Goal: Task Accomplishment & Management: Manage account settings

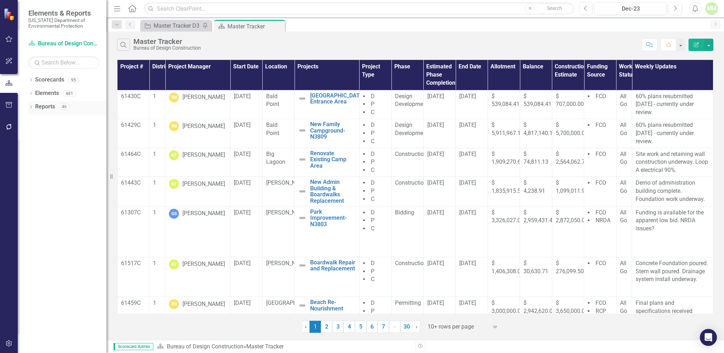
click at [53, 108] on link "Reports" at bounding box center [45, 107] width 20 height 8
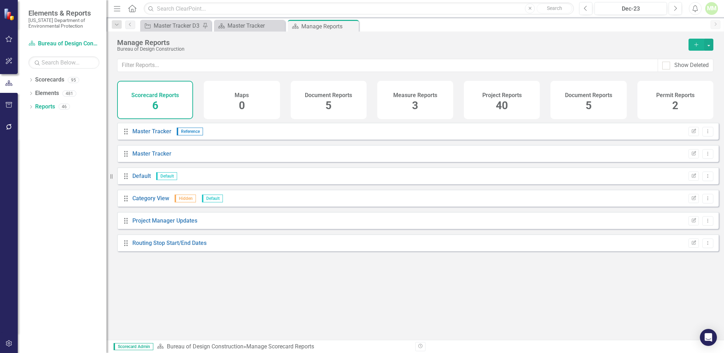
click at [500, 104] on span "40" at bounding box center [502, 105] width 12 height 12
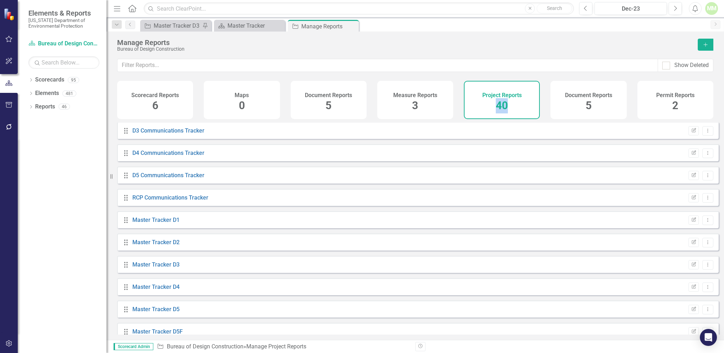
scroll to position [270, 0]
click at [155, 312] on link "Master Tracker D5" at bounding box center [155, 308] width 47 height 7
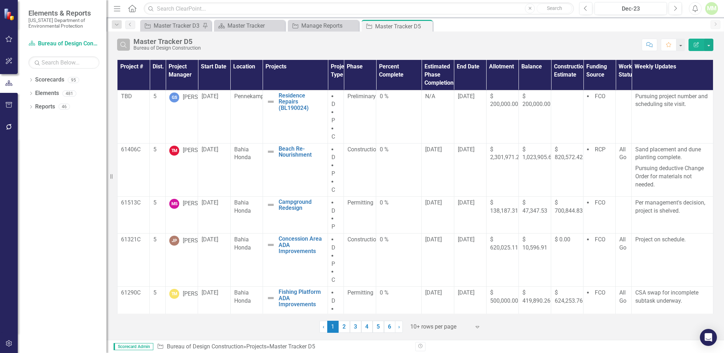
click at [123, 45] on icon "Search" at bounding box center [124, 45] width 8 height 6
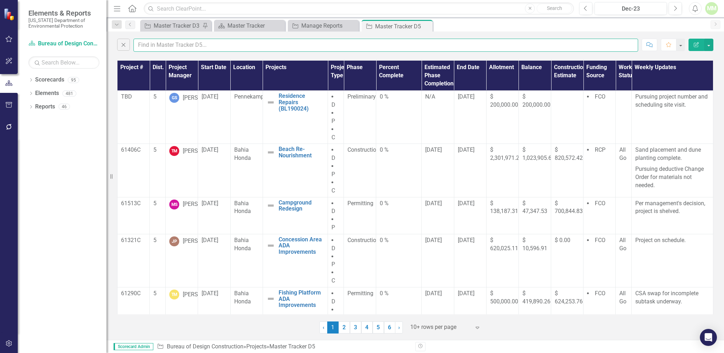
click at [149, 42] on input "text" at bounding box center [385, 45] width 505 height 13
type input "[PERSON_NAME]"
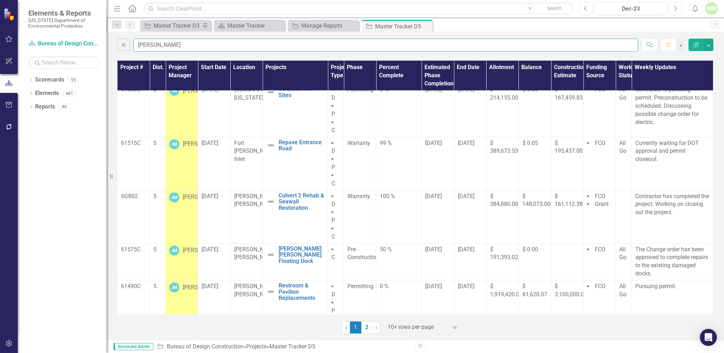
scroll to position [63, 0]
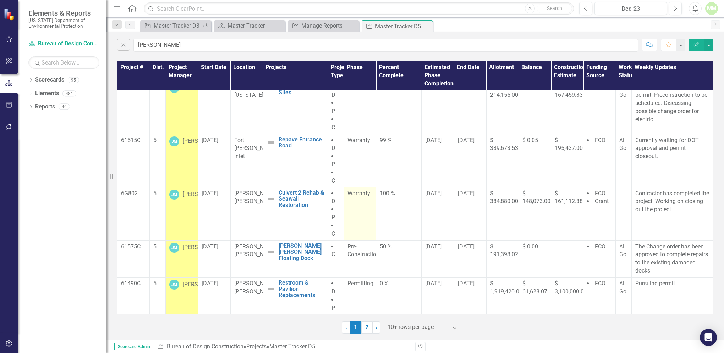
click at [360, 194] on span "Warranty" at bounding box center [358, 193] width 23 height 7
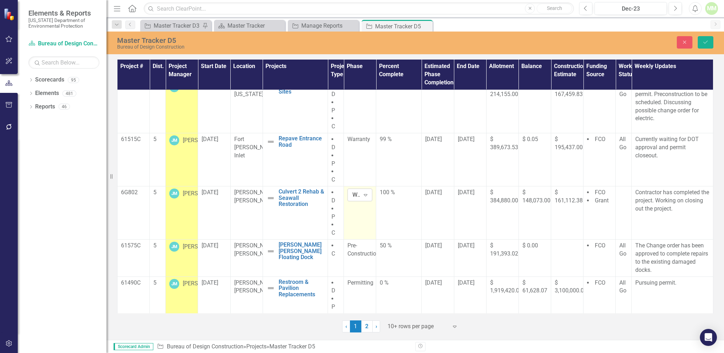
click at [362, 193] on icon "Expand" at bounding box center [365, 195] width 7 height 6
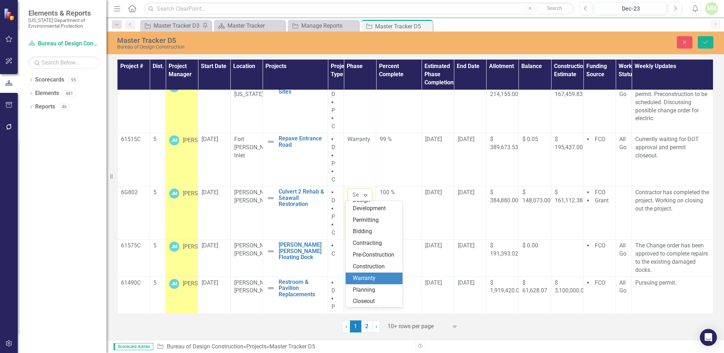
scroll to position [50, 0]
click at [371, 280] on div "Warranty" at bounding box center [375, 279] width 45 height 8
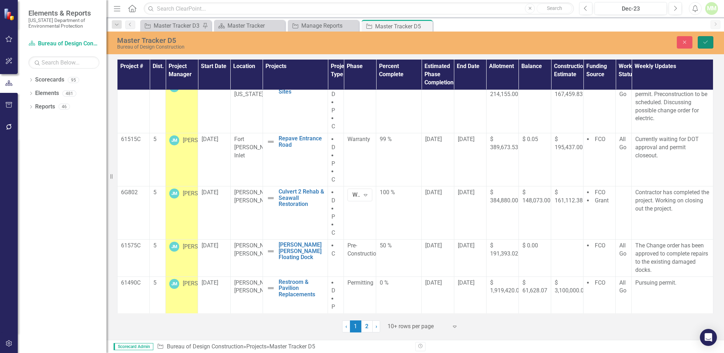
click at [705, 45] on button "Save" at bounding box center [706, 42] width 16 height 12
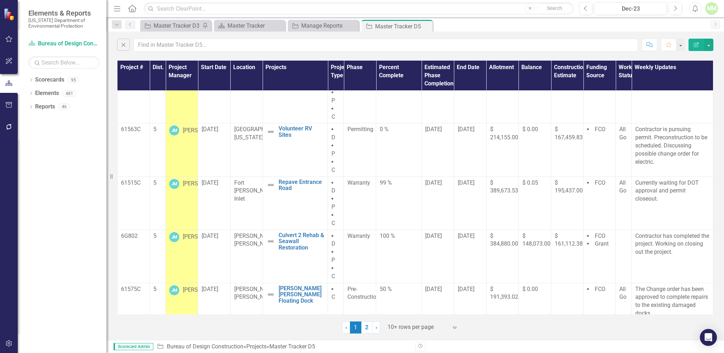
scroll to position [24, 0]
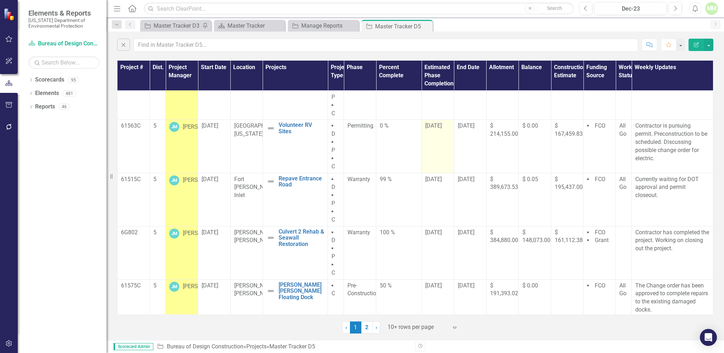
click at [431, 125] on span "[DATE]" at bounding box center [433, 125] width 17 height 7
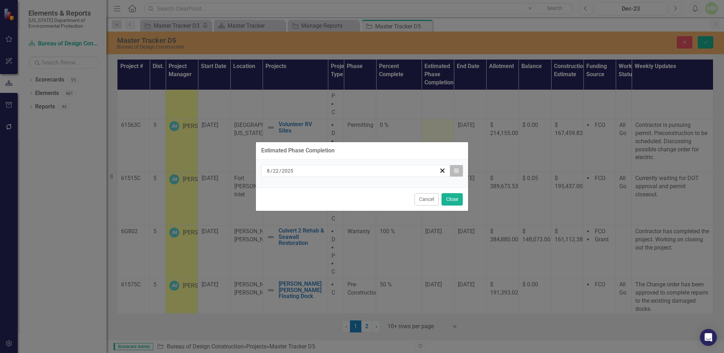
drag, startPoint x: 431, startPoint y: 125, endPoint x: 456, endPoint y: 171, distance: 53.0
click at [456, 171] on icon "Calendar" at bounding box center [456, 171] width 4 height 5
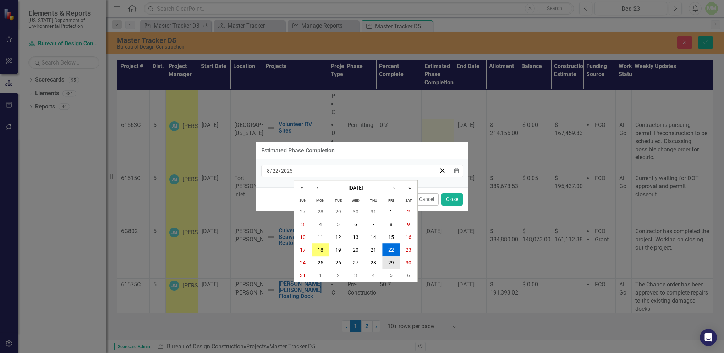
click at [393, 265] on abbr "29" at bounding box center [391, 263] width 6 height 6
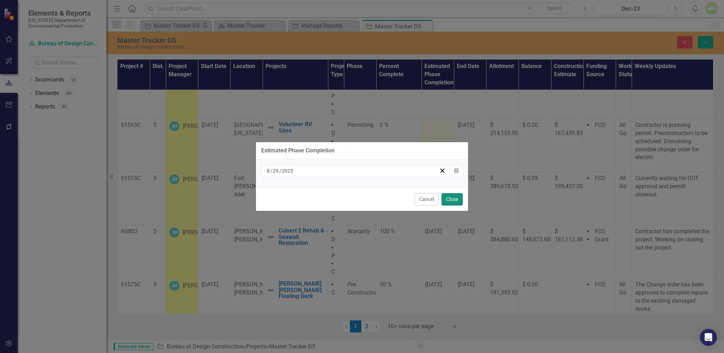
click at [449, 201] on button "Close" at bounding box center [451, 199] width 21 height 12
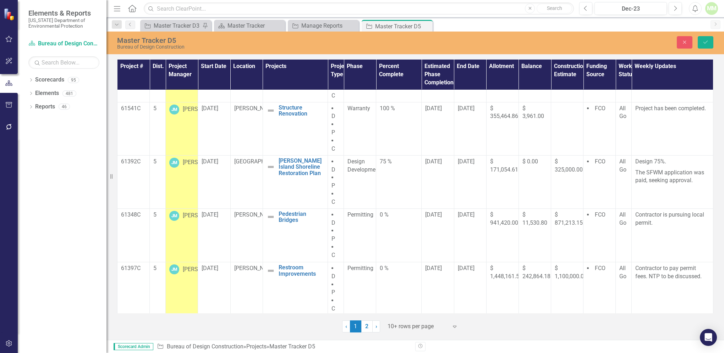
scroll to position [292, 0]
click at [367, 329] on link "2" at bounding box center [366, 327] width 11 height 12
click at [706, 44] on icon "Save" at bounding box center [705, 42] width 6 height 5
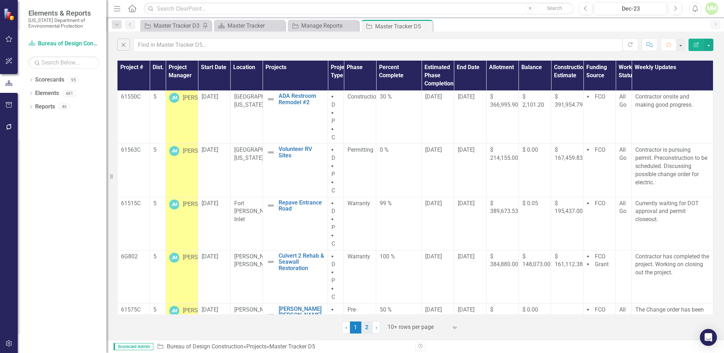
click at [365, 327] on link "2" at bounding box center [366, 328] width 11 height 12
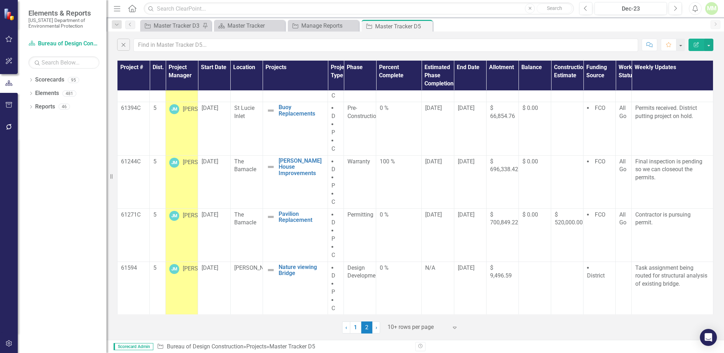
scroll to position [0, 0]
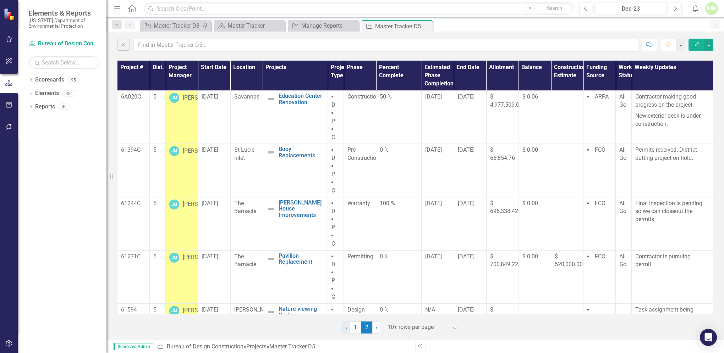
click at [345, 327] on span "‹" at bounding box center [346, 327] width 2 height 7
